Goal: Connect with others: Connect with other users

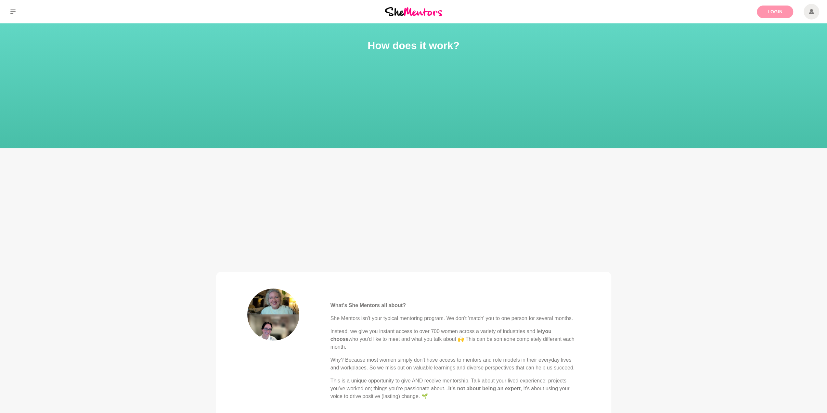
click at [772, 14] on link "Login" at bounding box center [774, 12] width 36 height 13
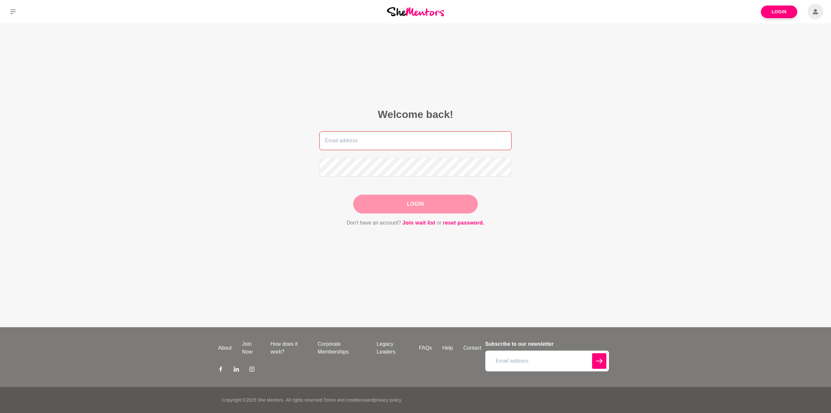
click at [461, 135] on input "email" at bounding box center [416, 140] width 192 height 19
type input "[PERSON_NAME][EMAIL_ADDRESS][DOMAIN_NAME]"
click at [411, 206] on button "Login" at bounding box center [415, 204] width 125 height 19
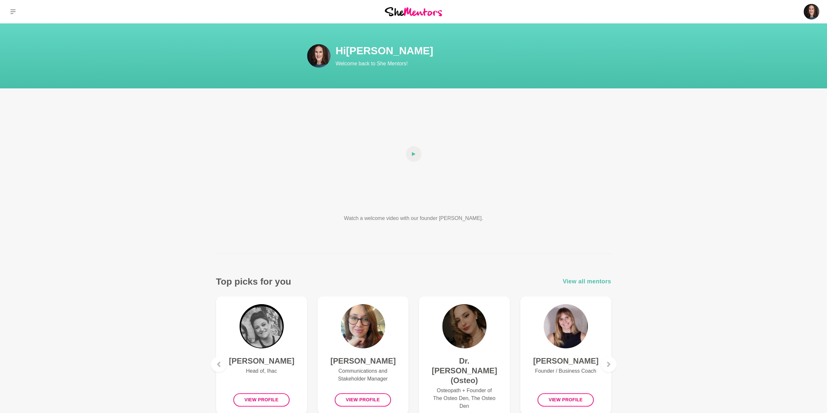
click at [578, 279] on span "View all mentors" at bounding box center [587, 281] width 48 height 9
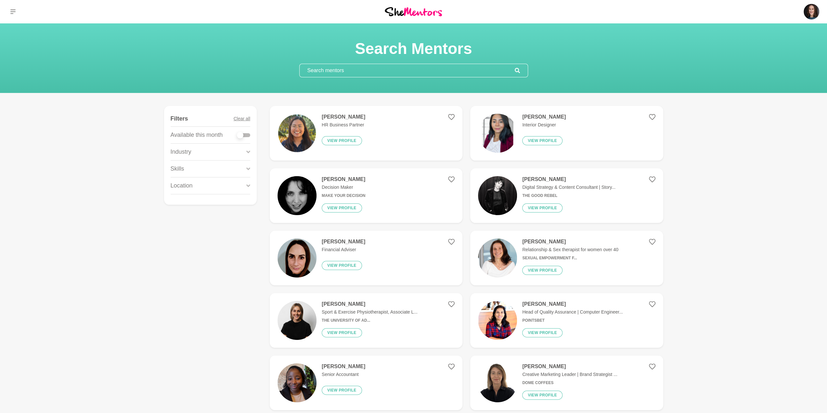
click at [359, 71] on input "text" at bounding box center [406, 70] width 215 height 13
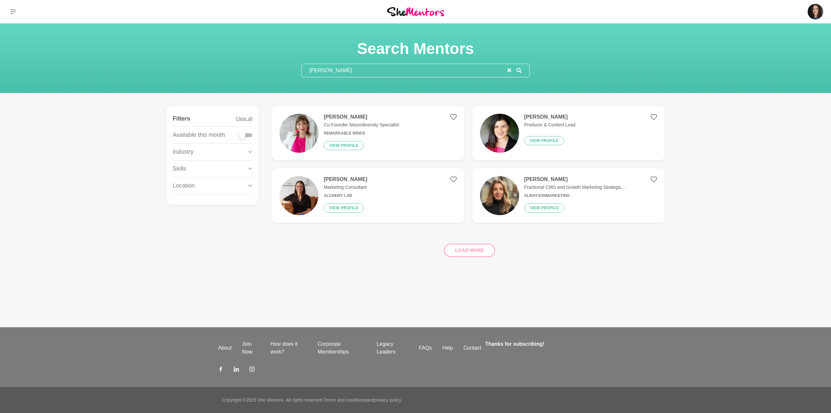
type input "[PERSON_NAME]"
click at [481, 254] on div "Load more" at bounding box center [468, 247] width 393 height 39
click at [471, 251] on div "Load more" at bounding box center [468, 247] width 393 height 39
